Goal: Task Accomplishment & Management: Manage account settings

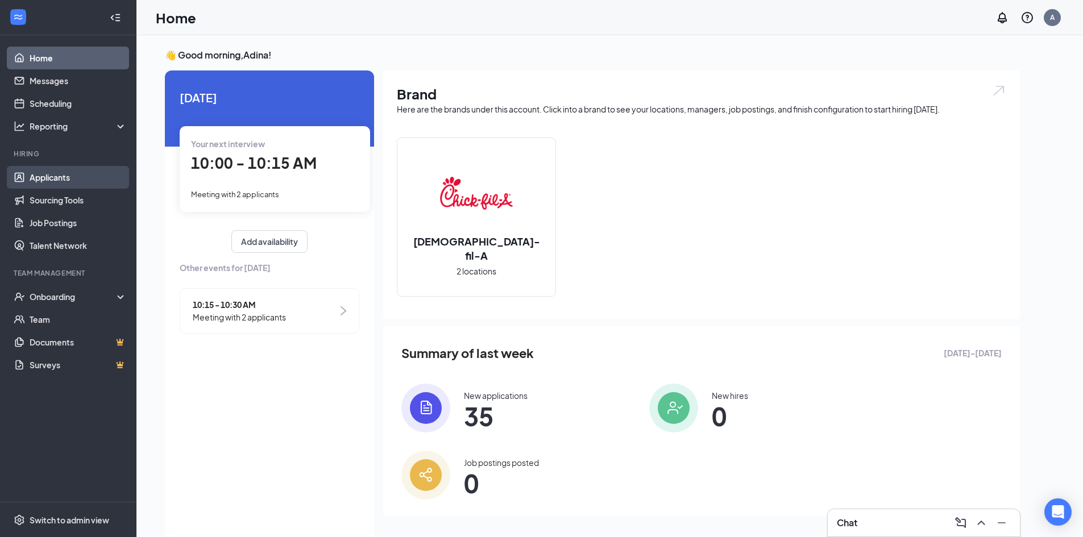
click at [78, 179] on link "Applicants" at bounding box center [78, 177] width 97 height 23
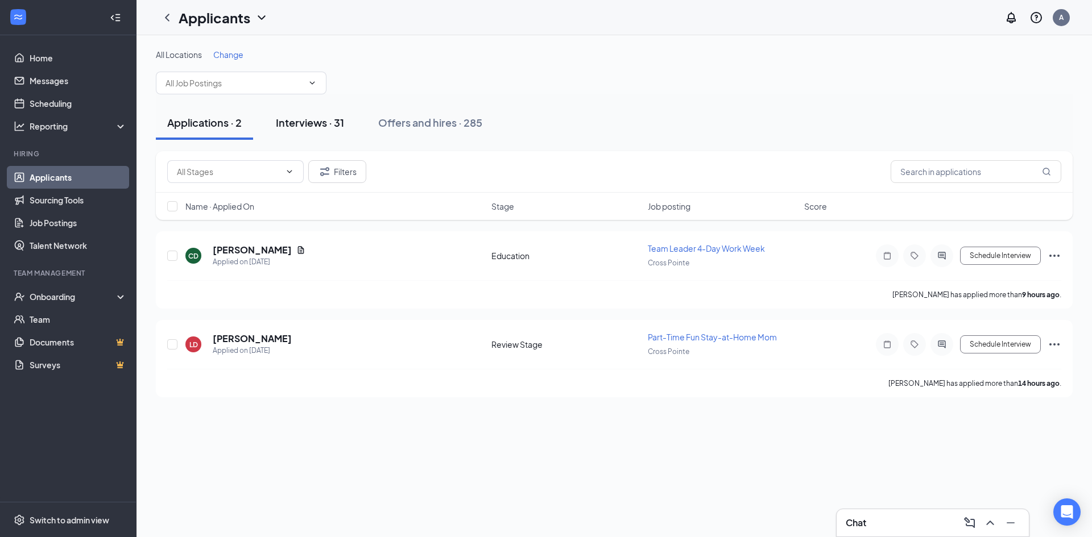
click at [300, 123] on div "Interviews · 31" at bounding box center [310, 122] width 68 height 14
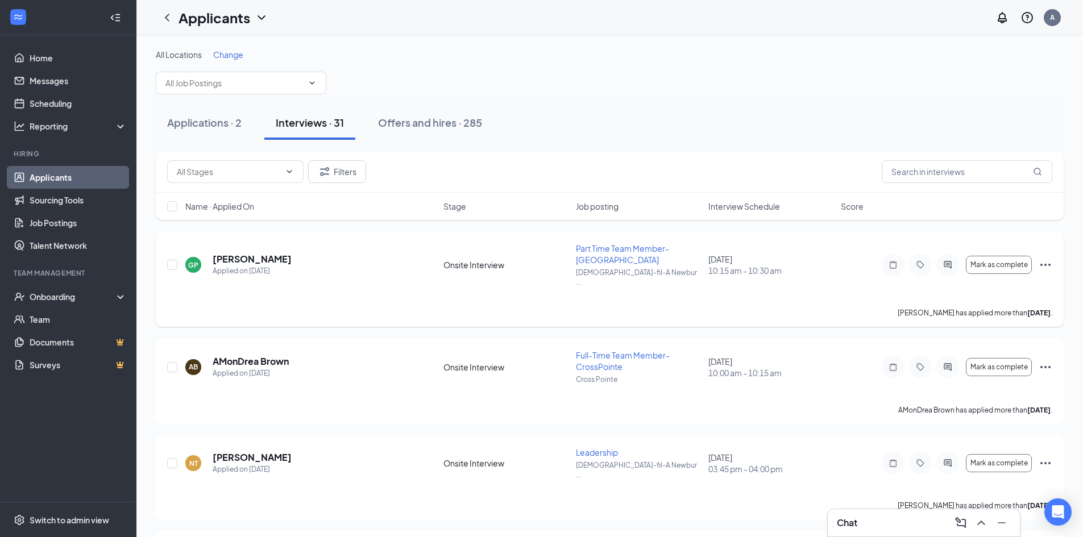
scroll to position [57, 0]
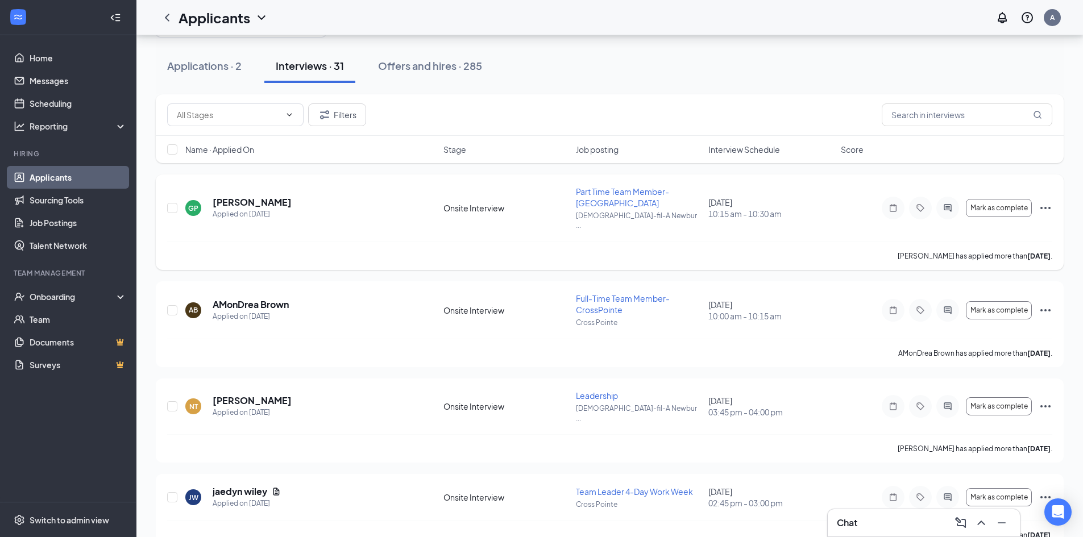
click at [1041, 201] on icon "Ellipses" at bounding box center [1046, 208] width 14 height 14
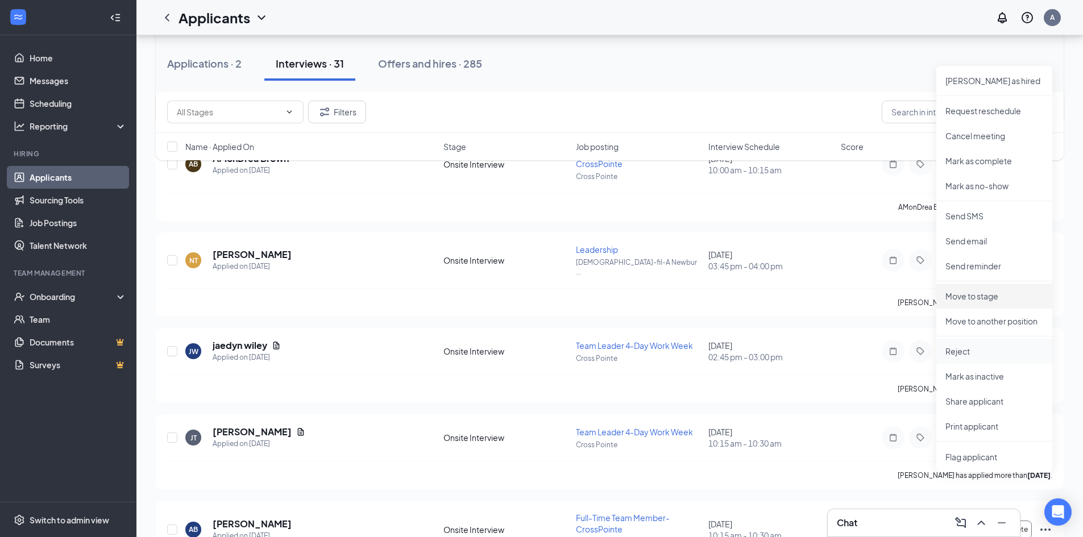
scroll to position [227, 0]
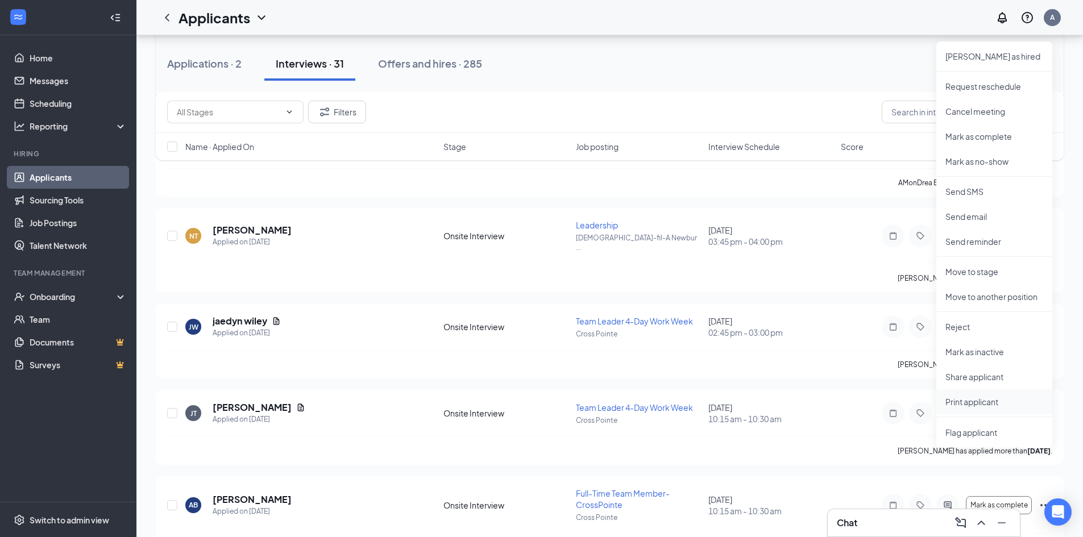
click at [991, 403] on p "Print applicant" at bounding box center [994, 401] width 98 height 11
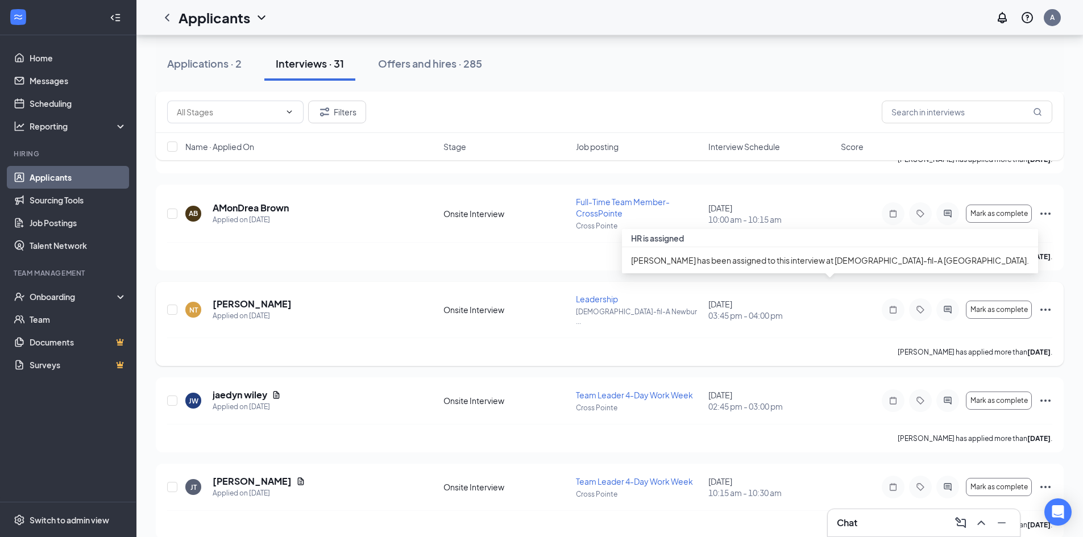
scroll to position [0, 0]
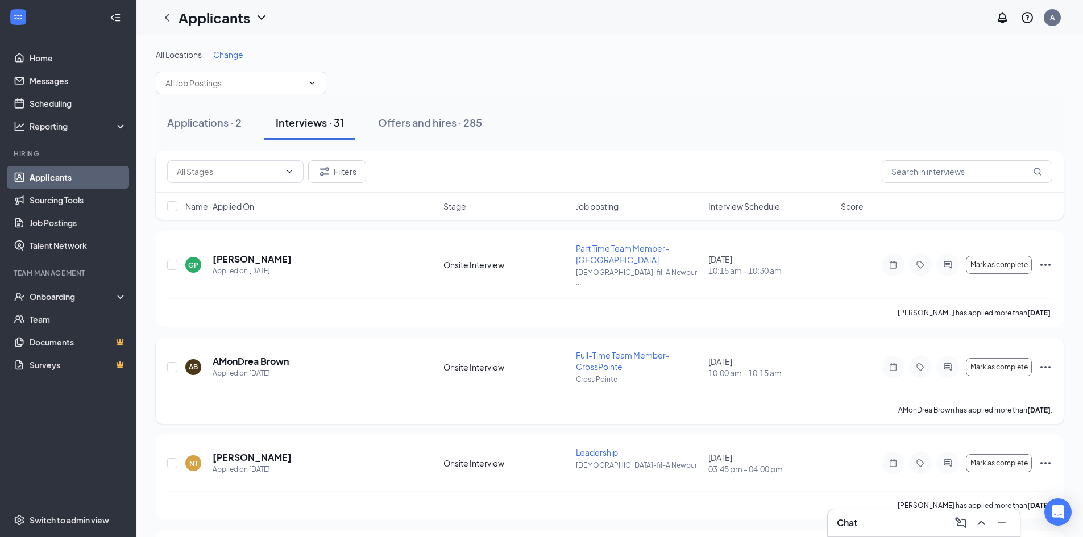
click at [1047, 360] on icon "Ellipses" at bounding box center [1046, 367] width 14 height 14
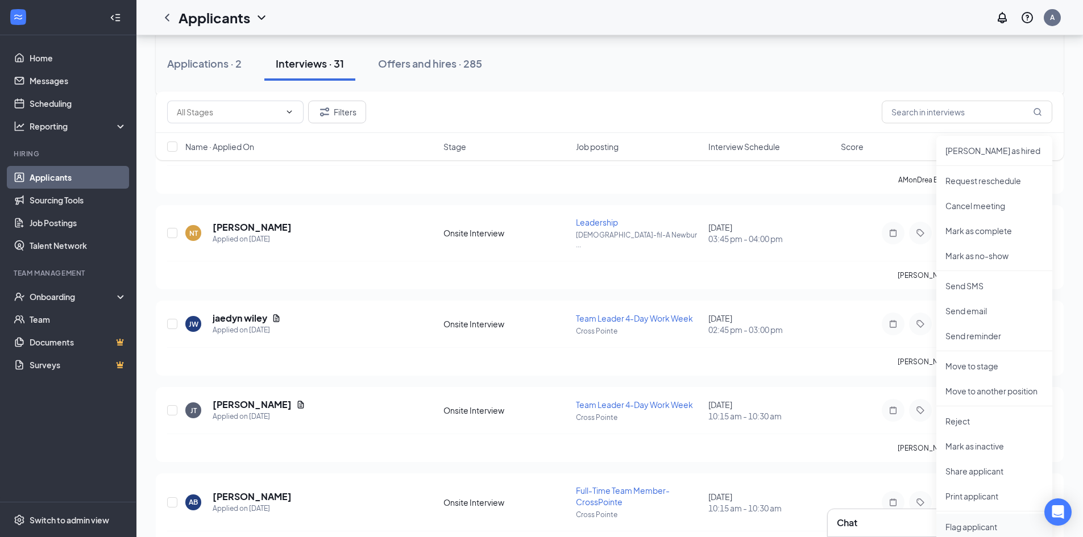
scroll to position [341, 0]
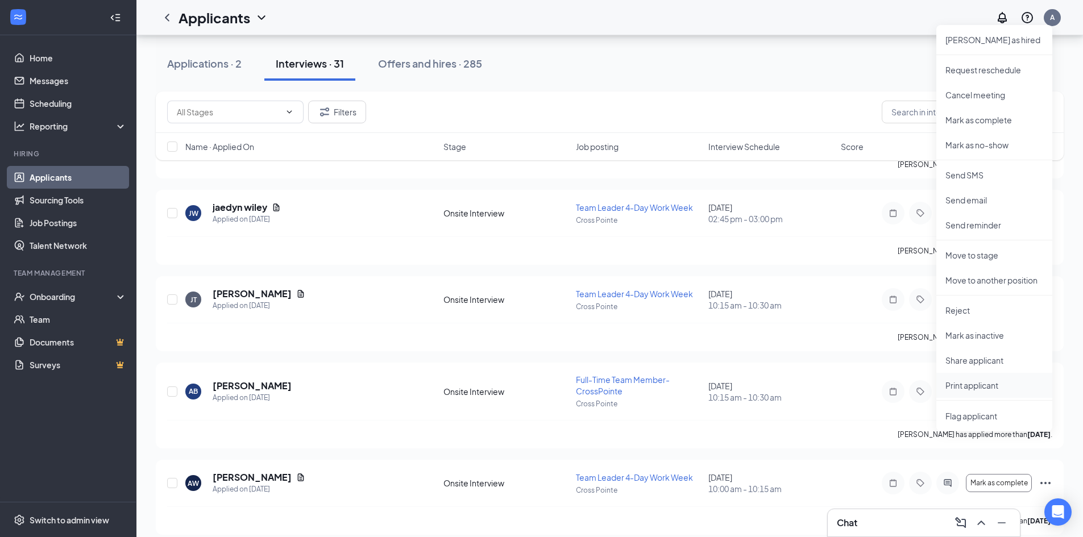
click at [973, 385] on p "Print applicant" at bounding box center [994, 385] width 98 height 11
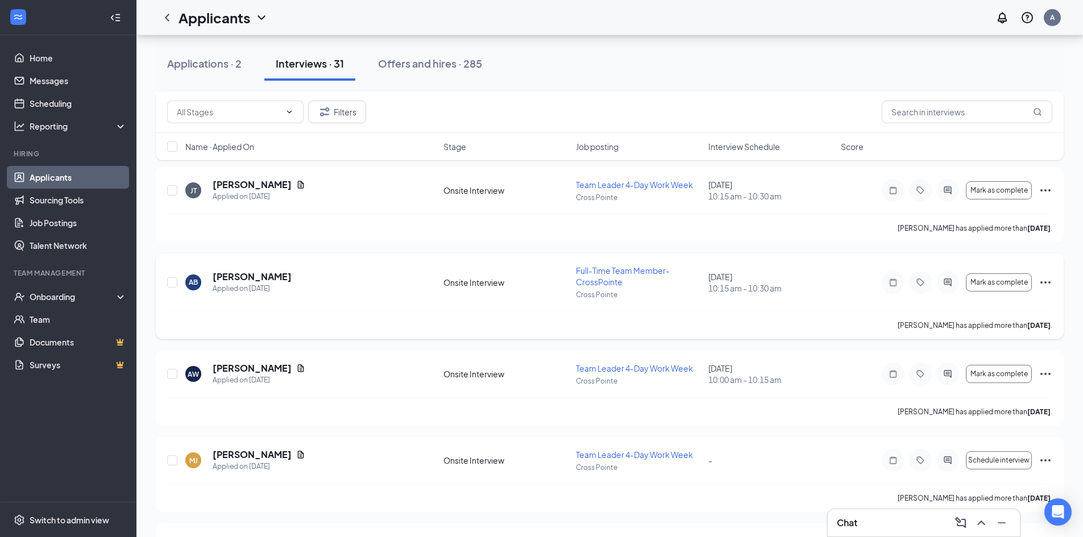
scroll to position [455, 0]
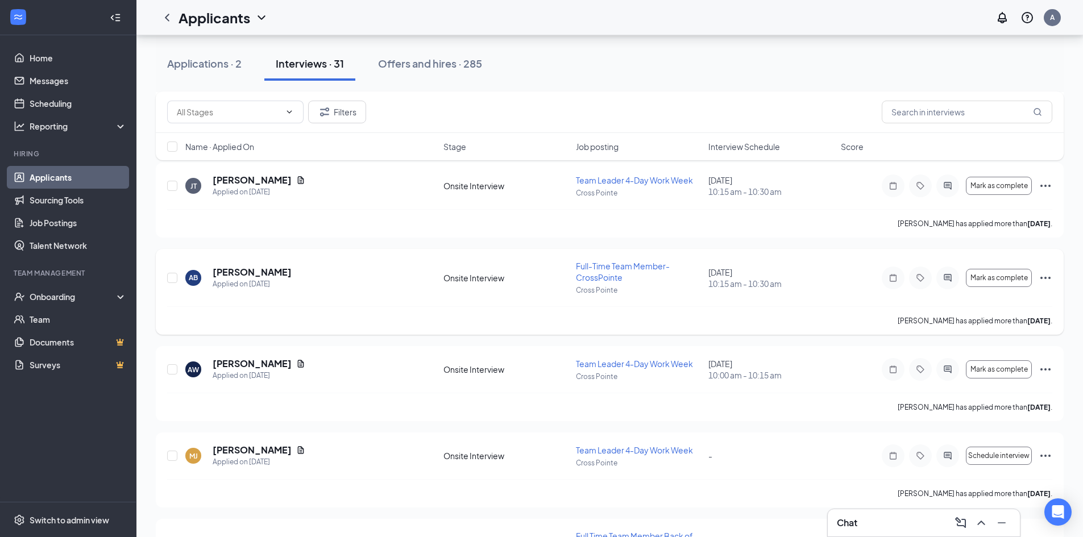
click at [1047, 271] on icon "Ellipses" at bounding box center [1046, 278] width 14 height 14
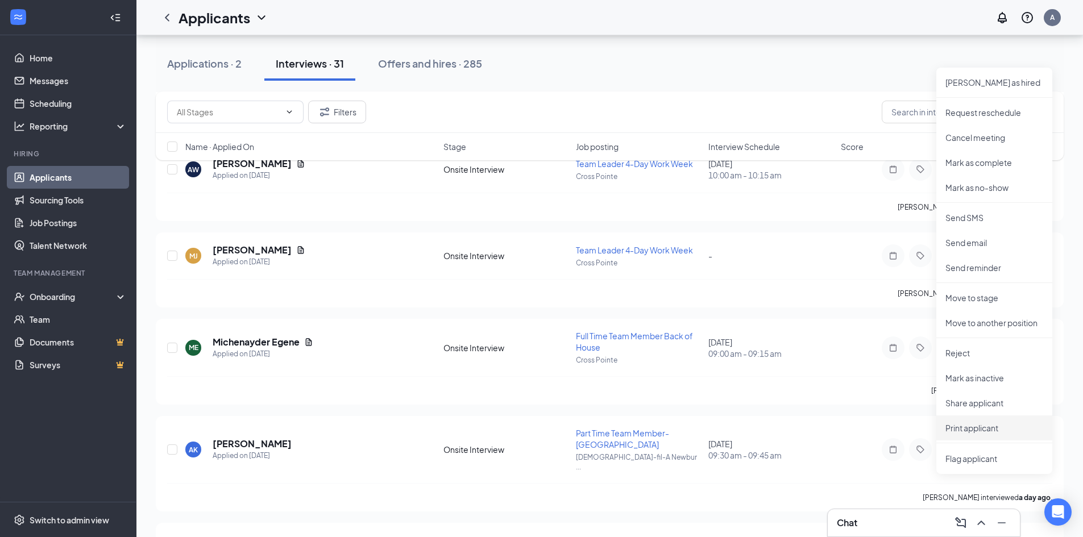
scroll to position [682, 0]
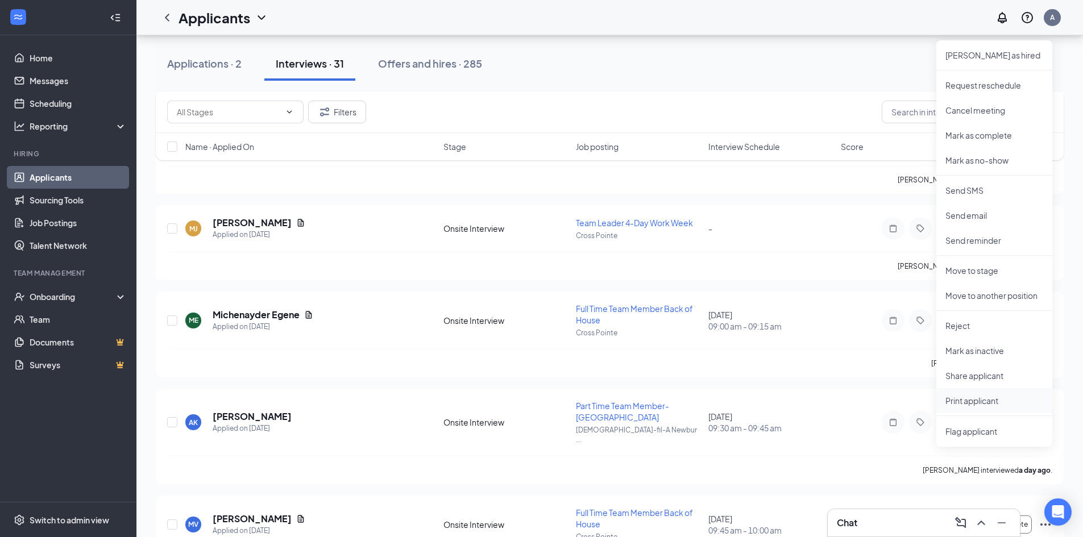
click at [963, 404] on p "Print applicant" at bounding box center [994, 400] width 98 height 11
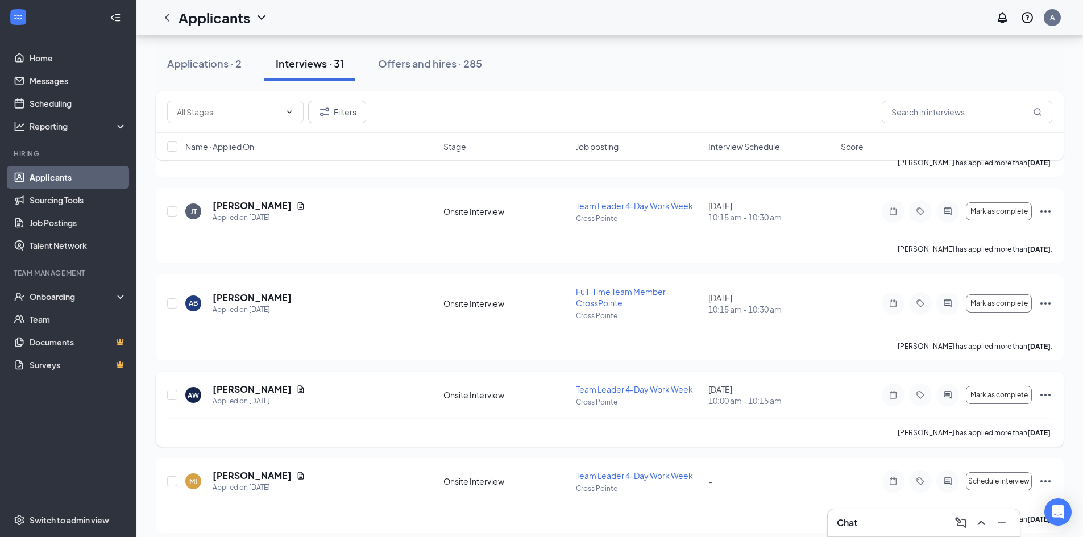
scroll to position [455, 0]
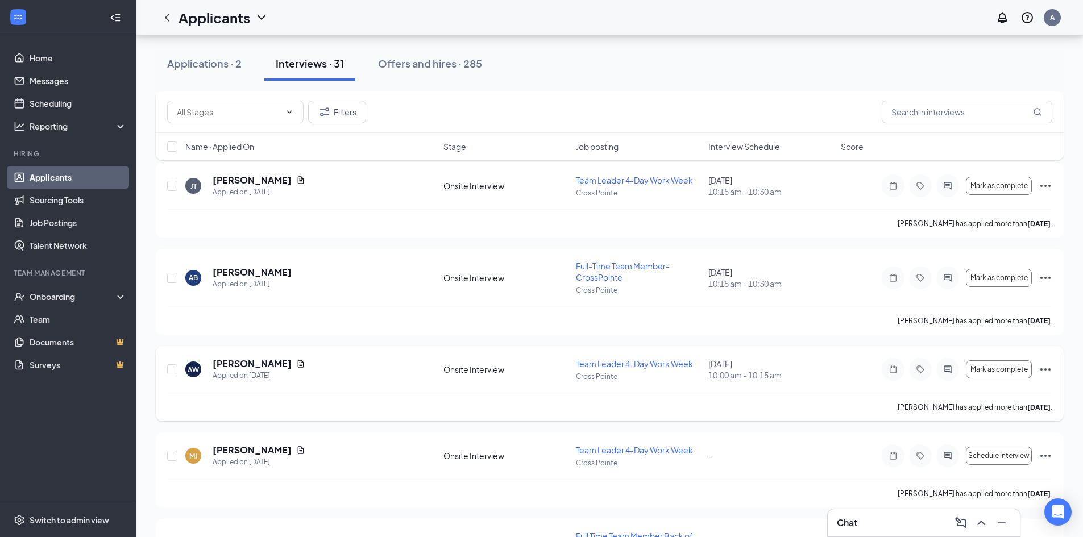
click at [1043, 363] on icon "Ellipses" at bounding box center [1046, 370] width 14 height 14
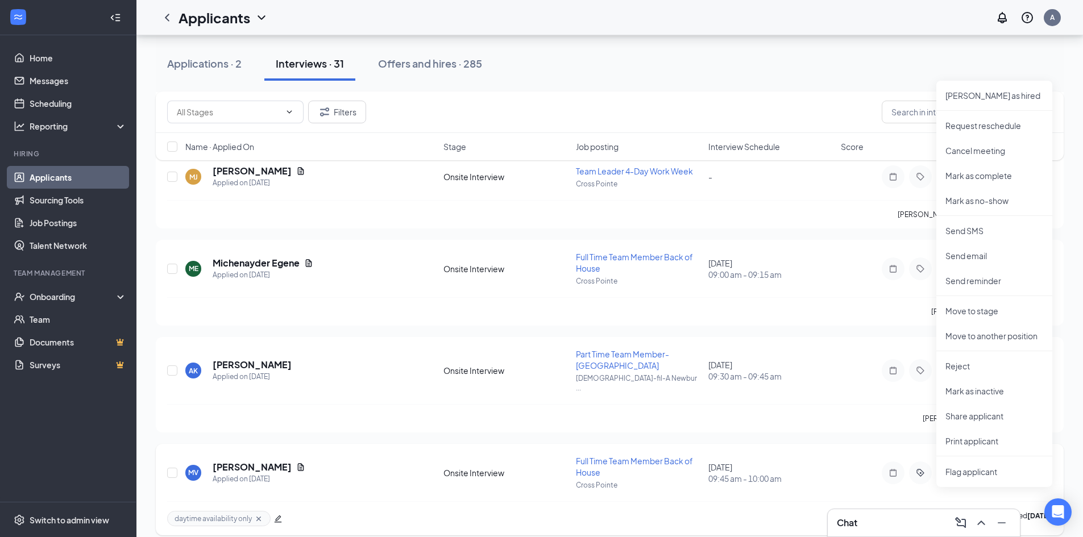
scroll to position [739, 0]
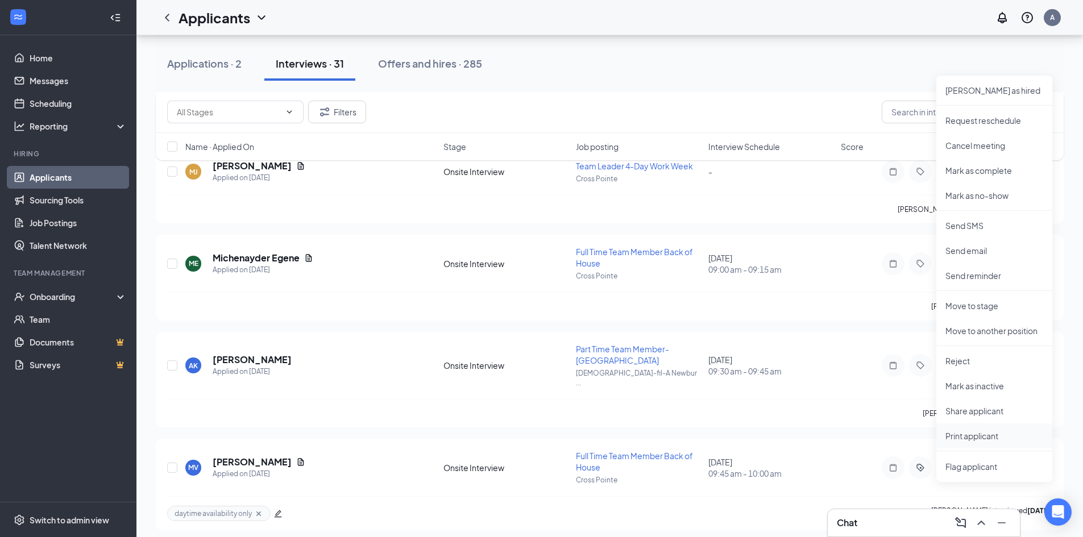
click at [962, 435] on p "Print applicant" at bounding box center [994, 435] width 98 height 11
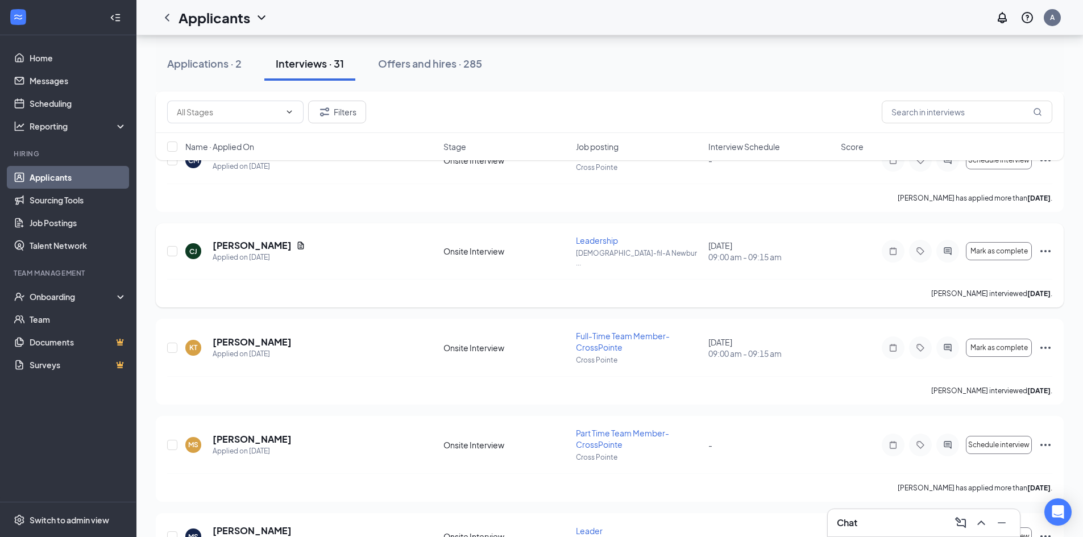
scroll to position [1535, 0]
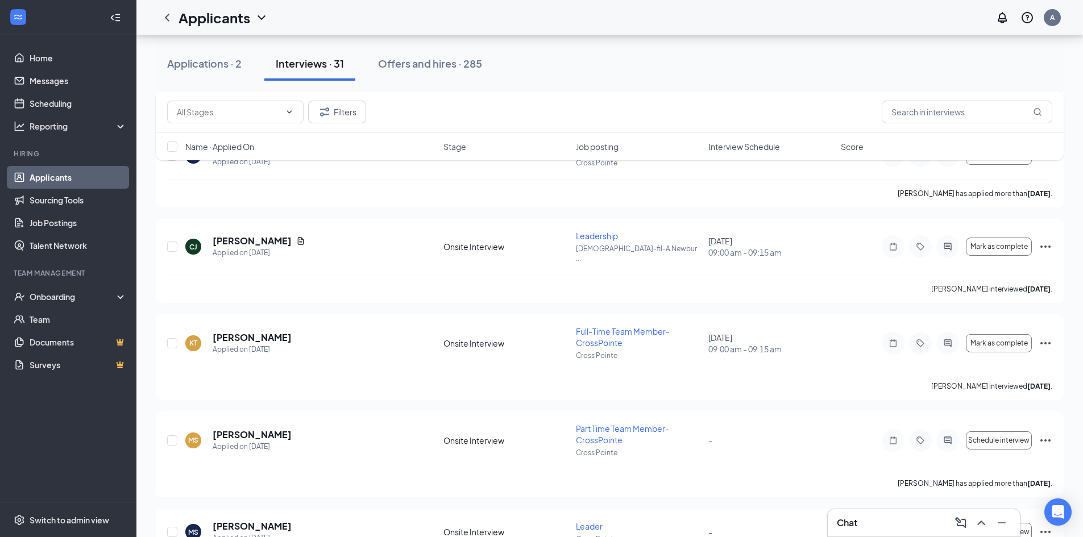
click at [731, 147] on span "Interview Schedule" at bounding box center [744, 146] width 72 height 11
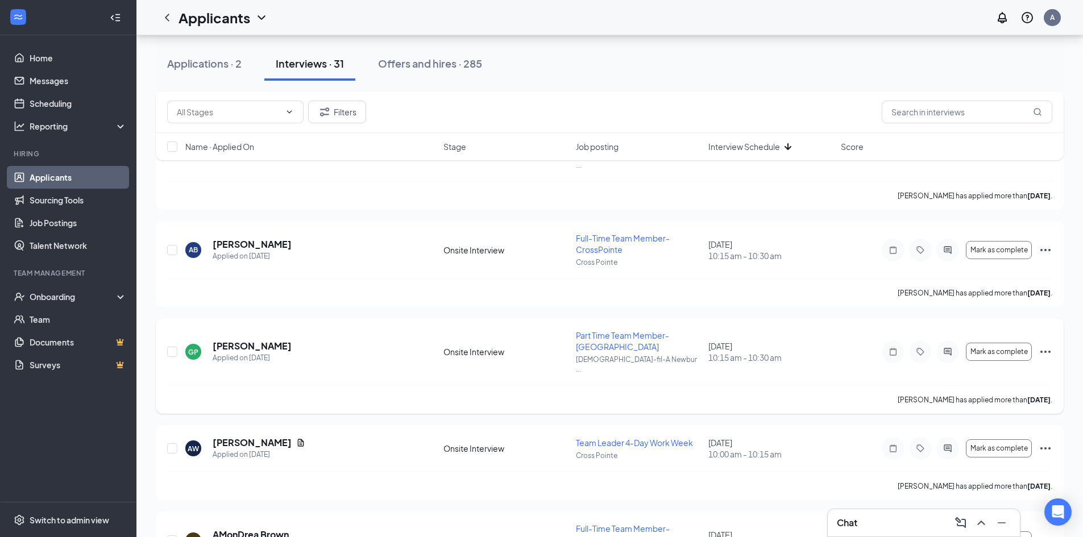
scroll to position [625, 0]
